Goal: Check status: Check status

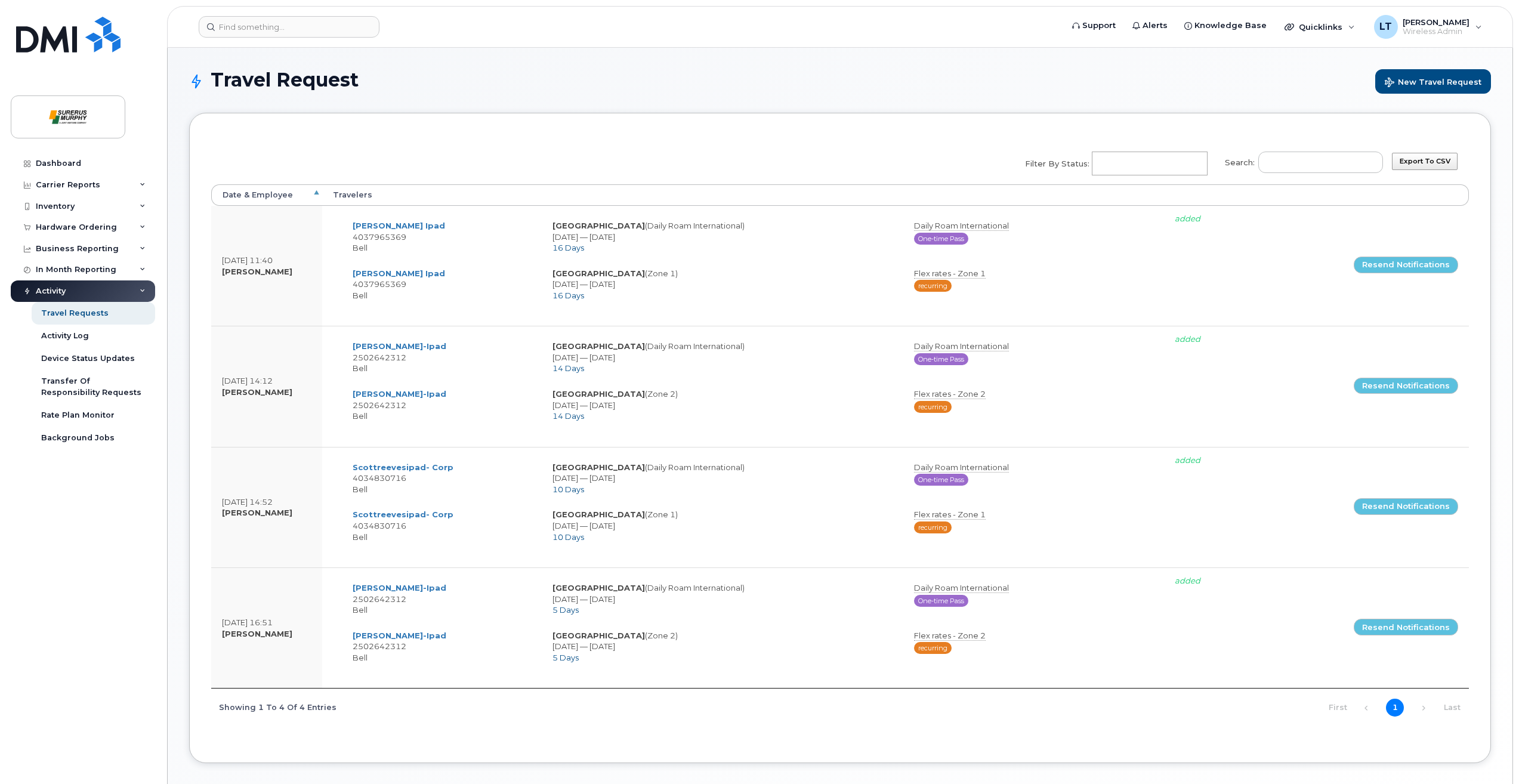
select select
click at [108, 253] on div "Business Reporting" at bounding box center [77, 249] width 83 height 10
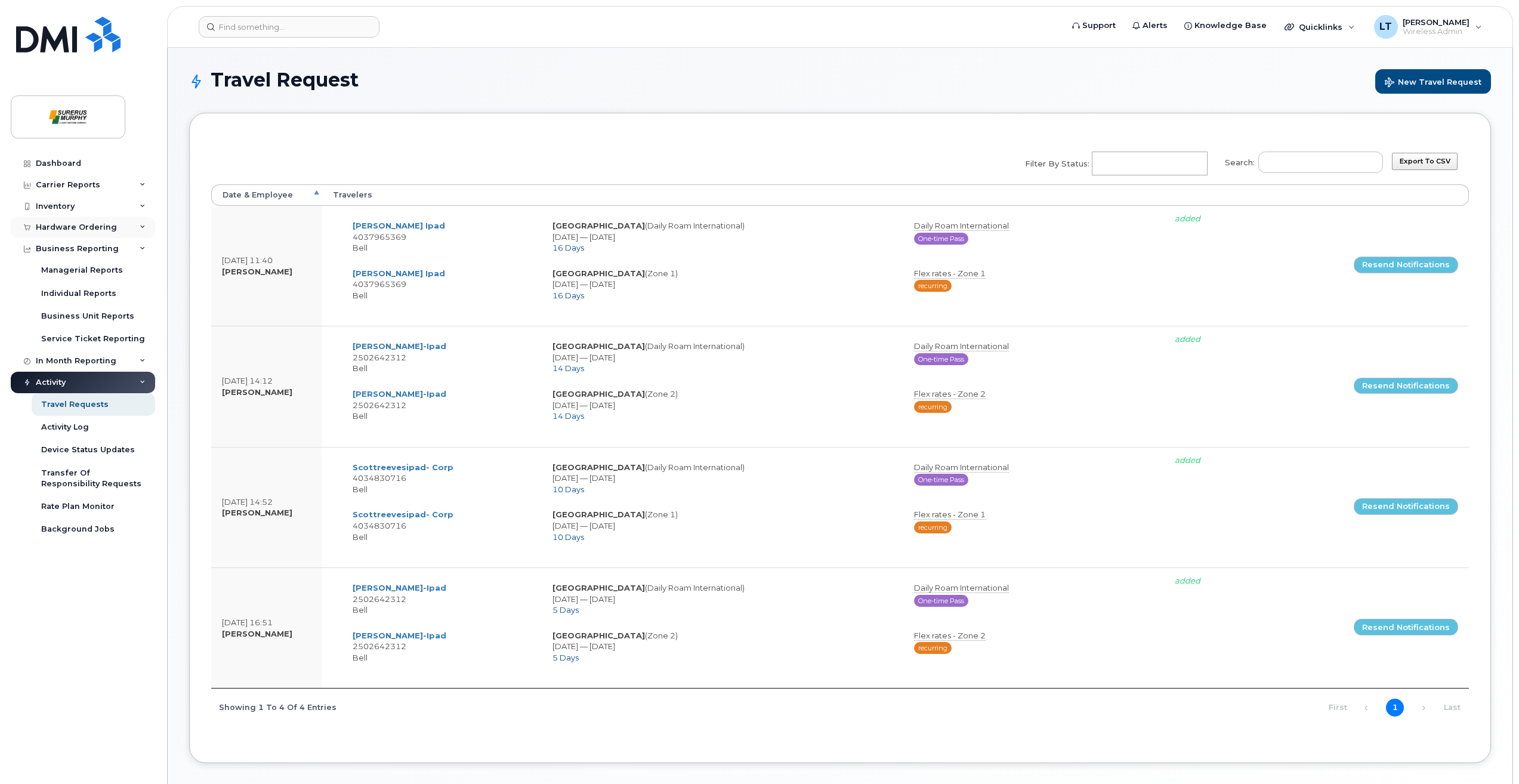
click at [104, 223] on div "Hardware Ordering" at bounding box center [76, 227] width 81 height 10
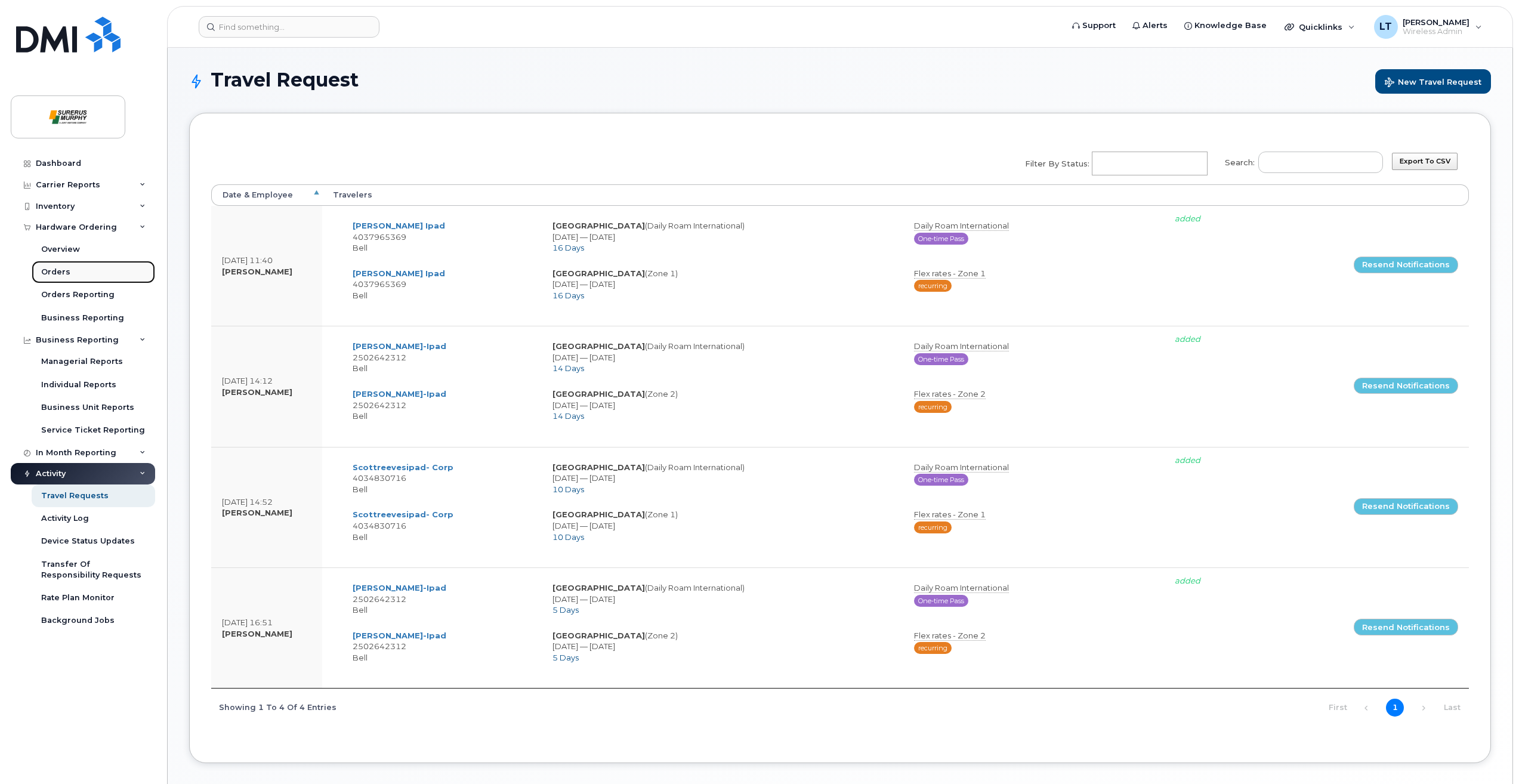
click at [97, 272] on link "Orders" at bounding box center [93, 272] width 124 height 22
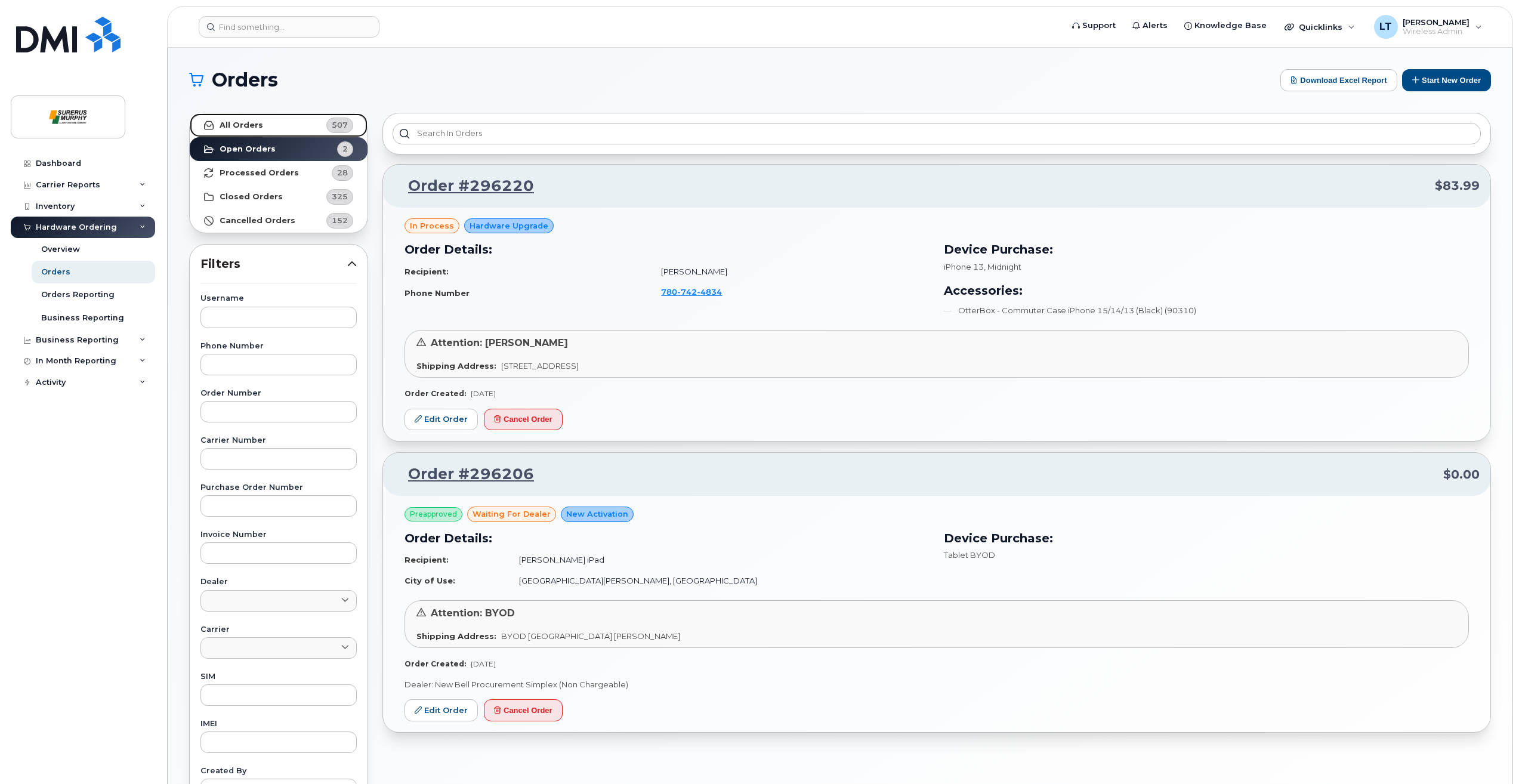
click at [302, 129] on link "All Orders 507" at bounding box center [278, 125] width 177 height 24
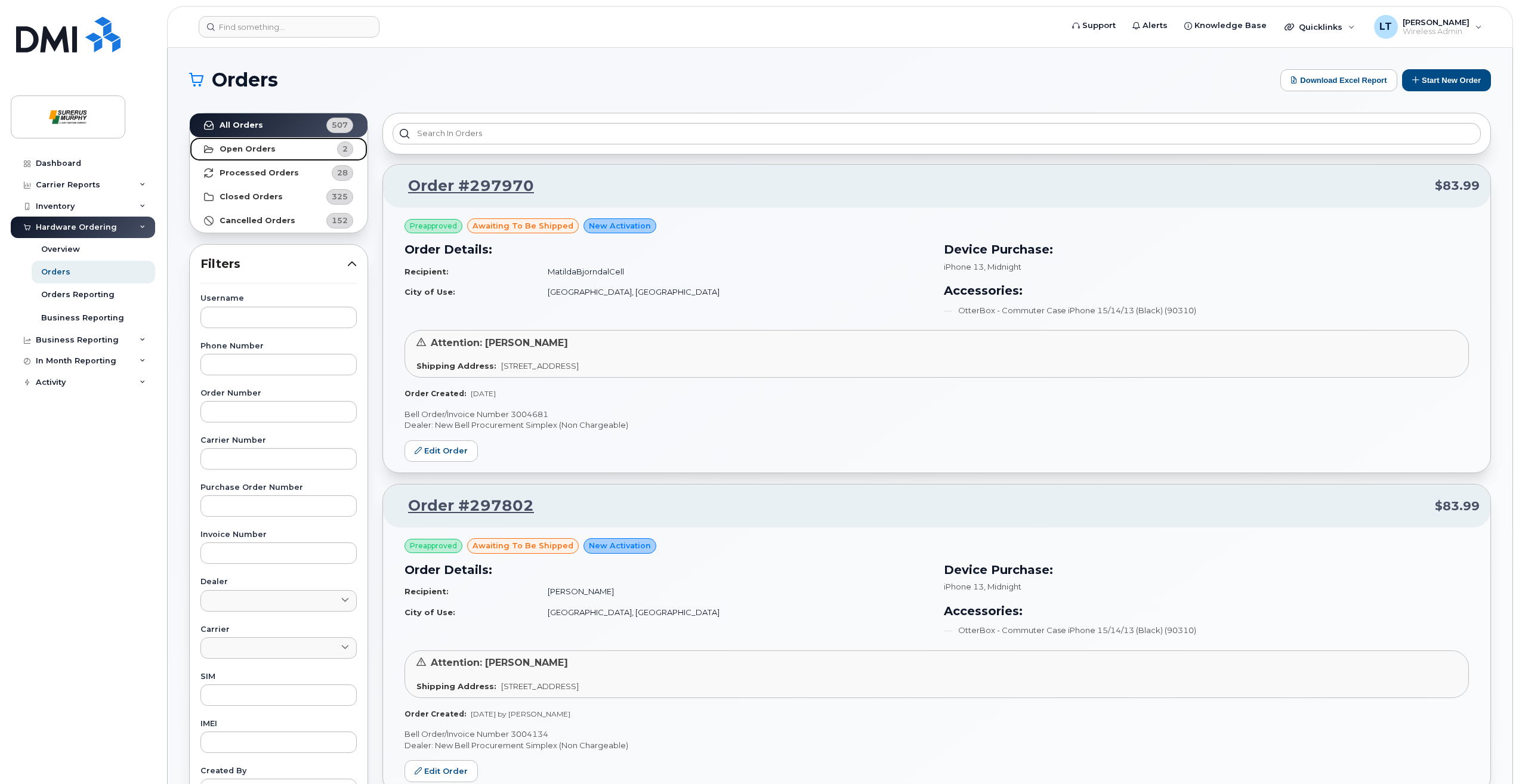
click at [338, 151] on div "2" at bounding box center [345, 149] width 16 height 15
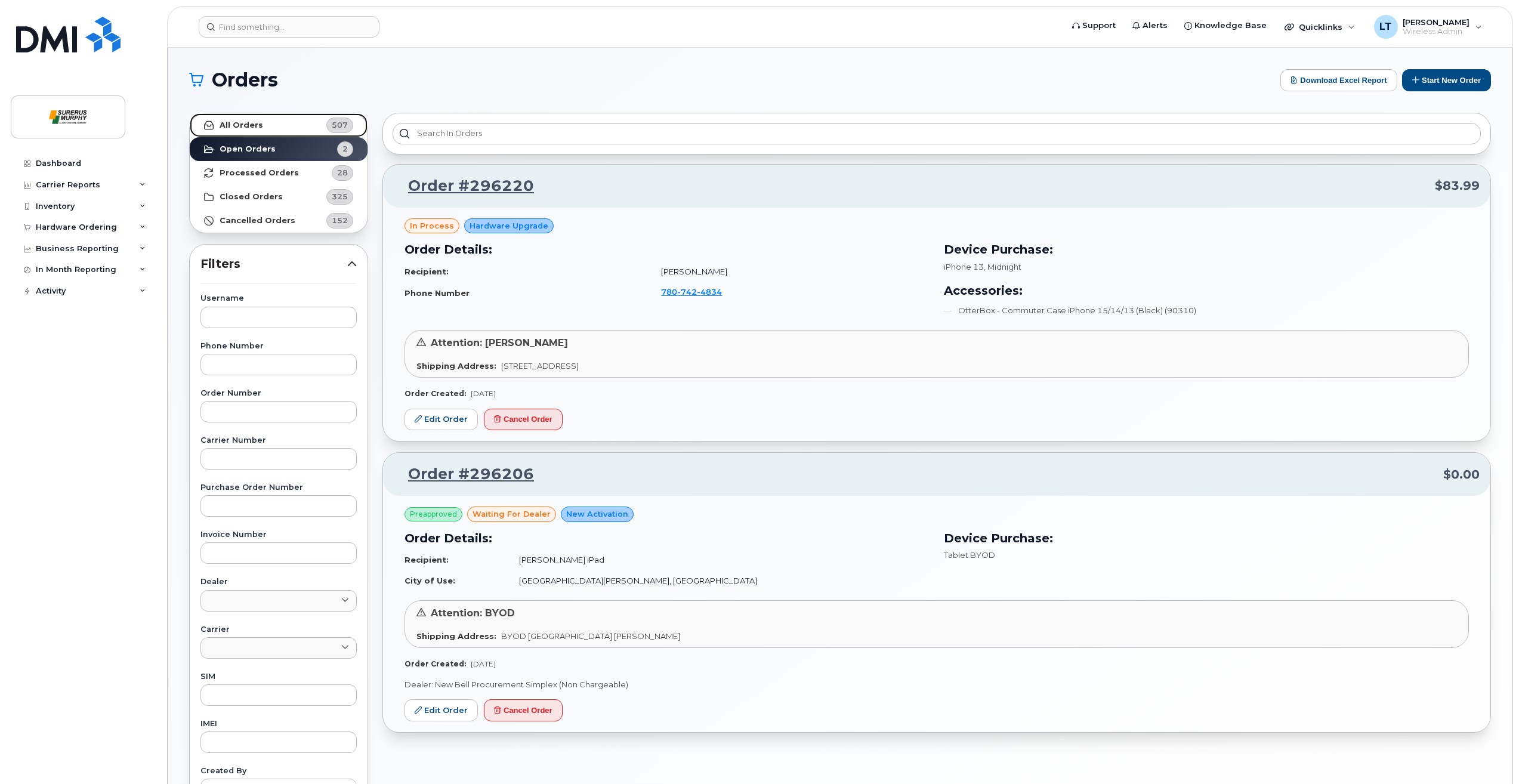
click at [340, 118] on div "507" at bounding box center [340, 125] width 27 height 15
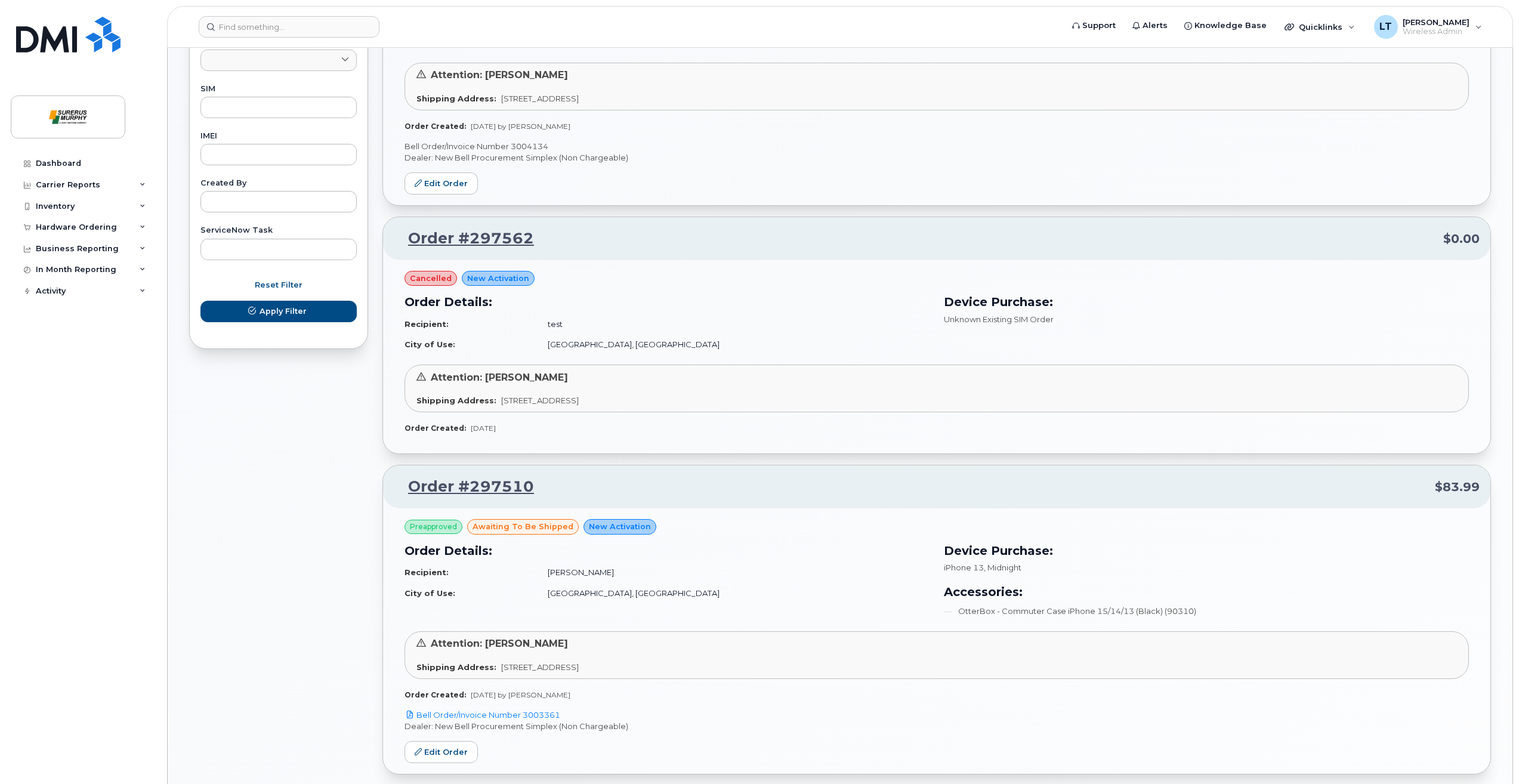
scroll to position [656, 0]
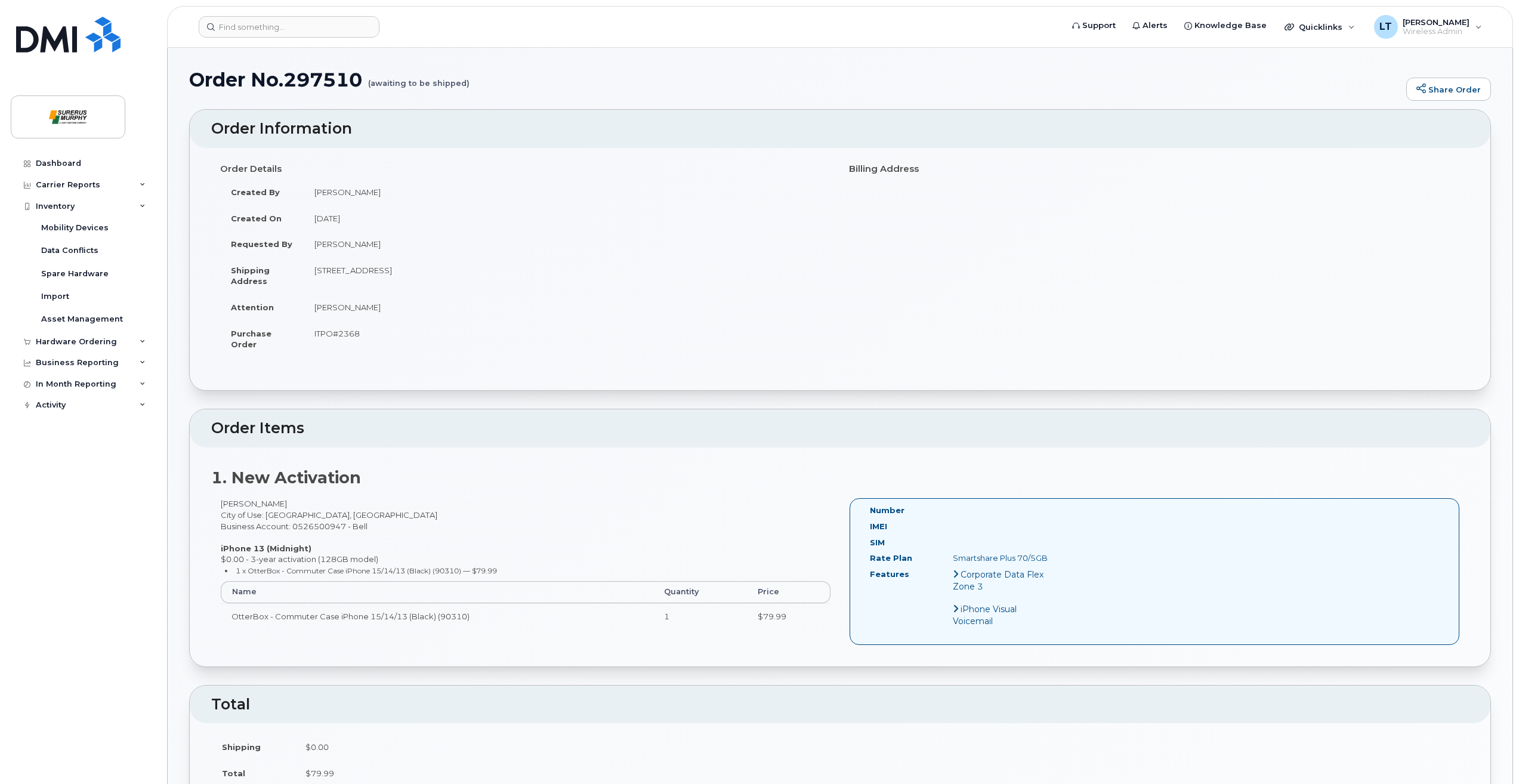
drag, startPoint x: 942, startPoint y: 428, endPoint x: 935, endPoint y: 426, distance: 7.3
